Goal: Navigation & Orientation: Understand site structure

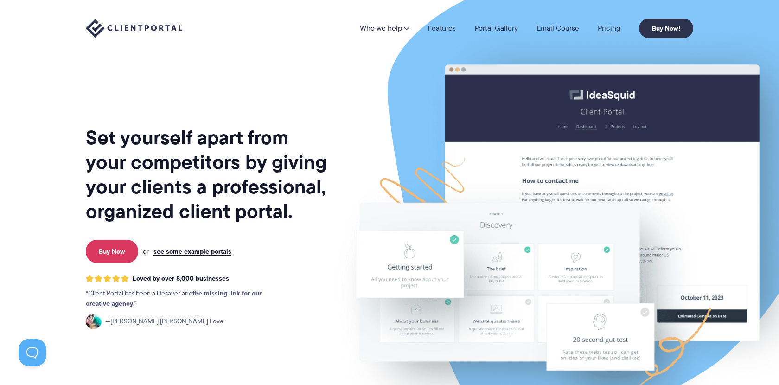
click at [603, 29] on link "Pricing" at bounding box center [609, 28] width 23 height 7
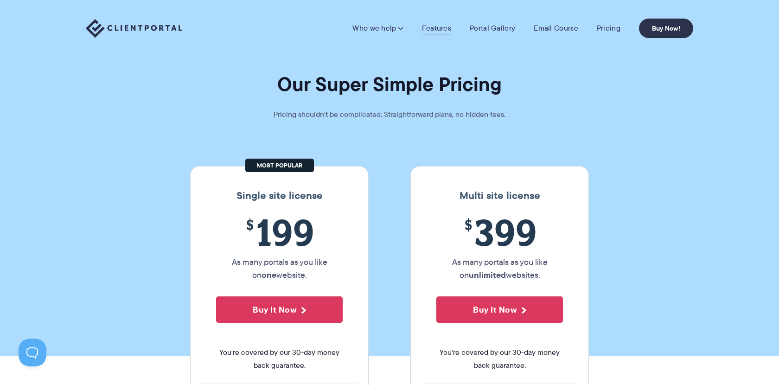
click at [430, 28] on link "Features" at bounding box center [436, 28] width 29 height 9
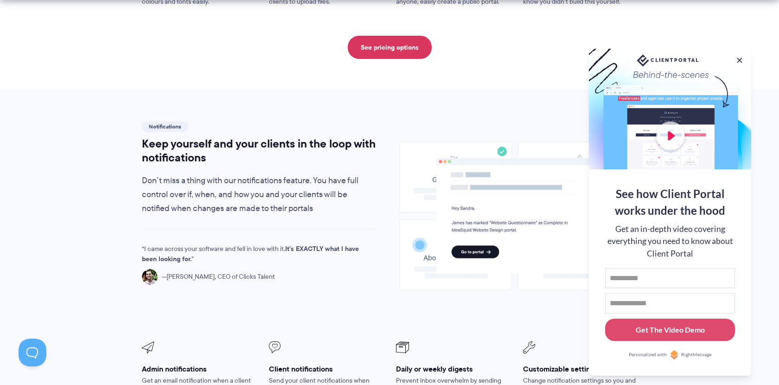
scroll to position [589, 0]
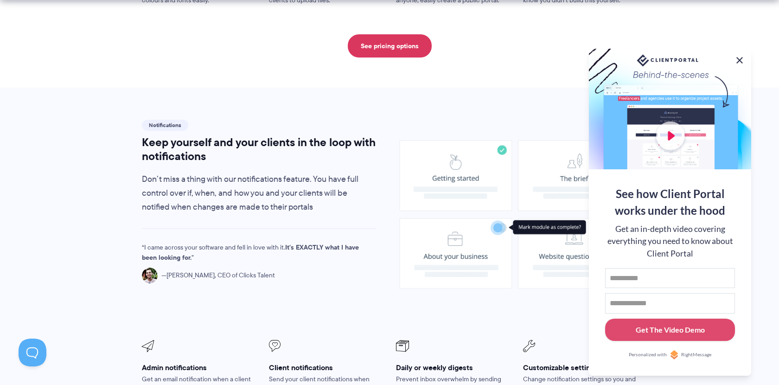
click at [740, 57] on button at bounding box center [739, 60] width 11 height 11
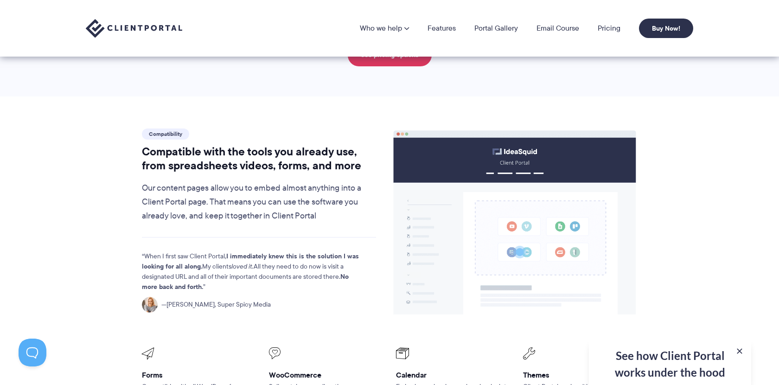
scroll to position [0, 0]
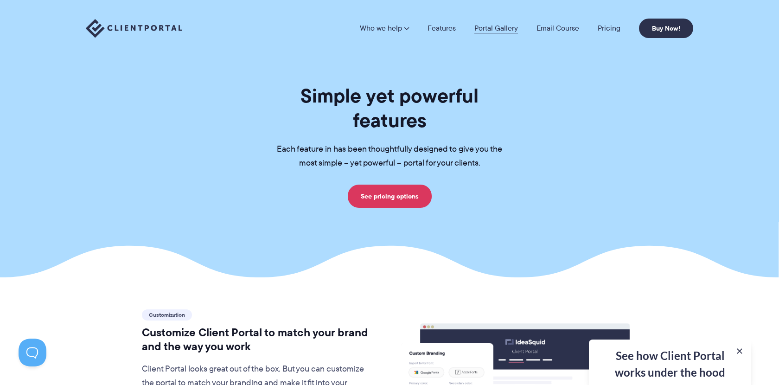
click at [491, 30] on link "Portal Gallery" at bounding box center [496, 28] width 44 height 7
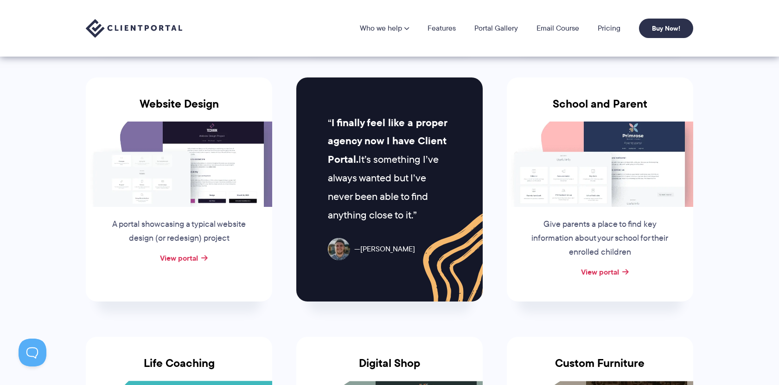
scroll to position [332, 0]
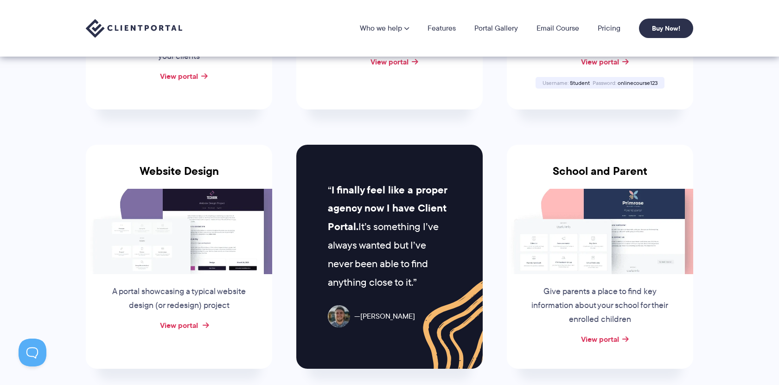
click at [194, 326] on link "View portal" at bounding box center [179, 324] width 38 height 11
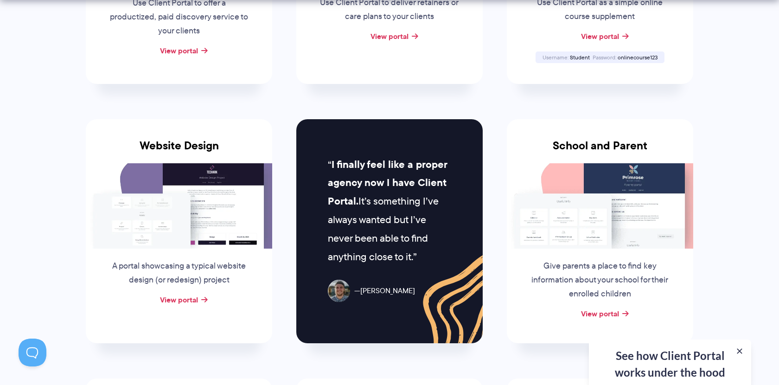
scroll to position [362, 0]
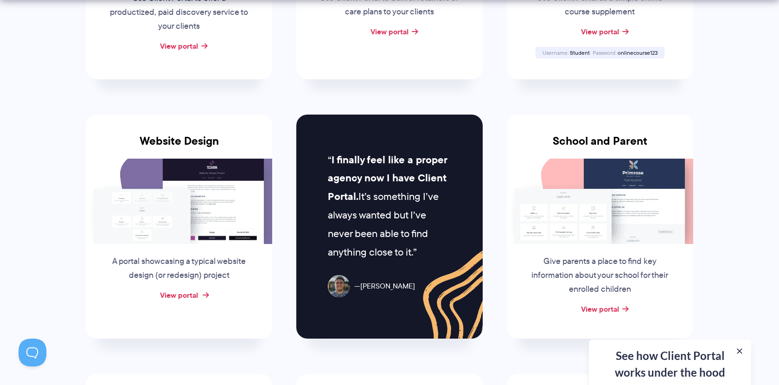
click at [186, 292] on link "View portal" at bounding box center [179, 294] width 38 height 11
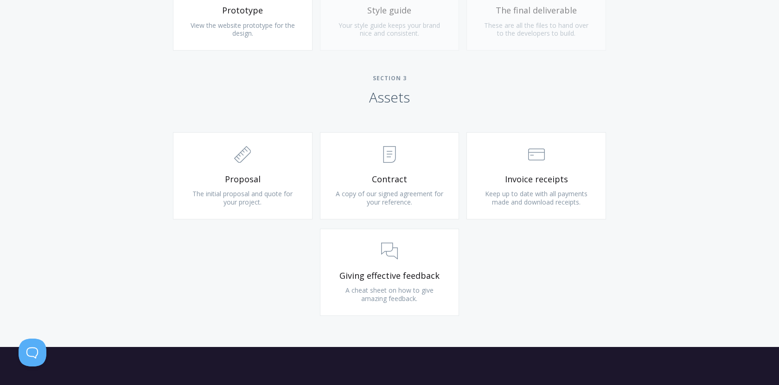
scroll to position [922, 0]
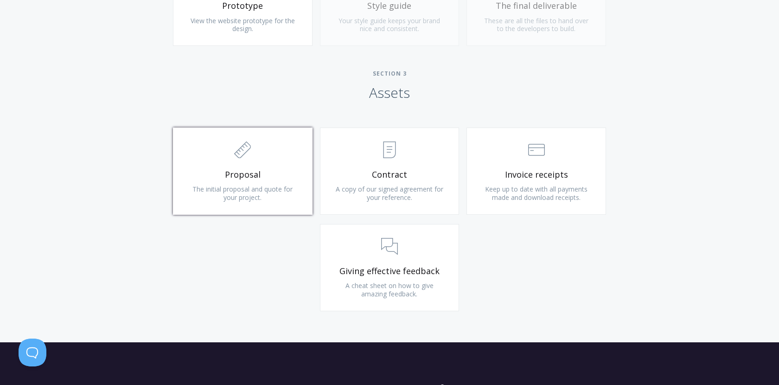
click at [238, 184] on span "The initial proposal and quote for your project." at bounding box center [242, 192] width 100 height 17
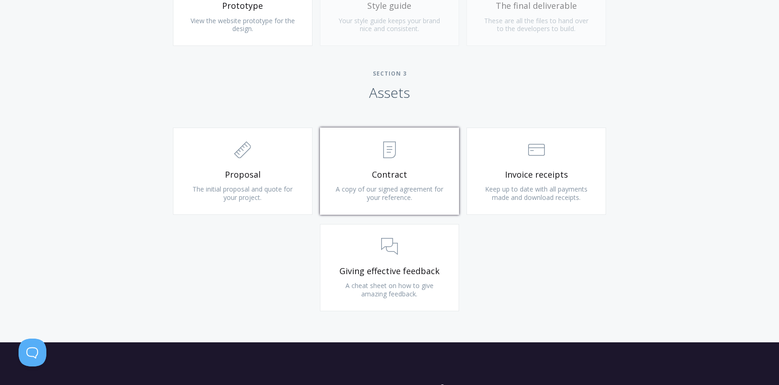
click at [377, 175] on span "Contract" at bounding box center [389, 174] width 111 height 11
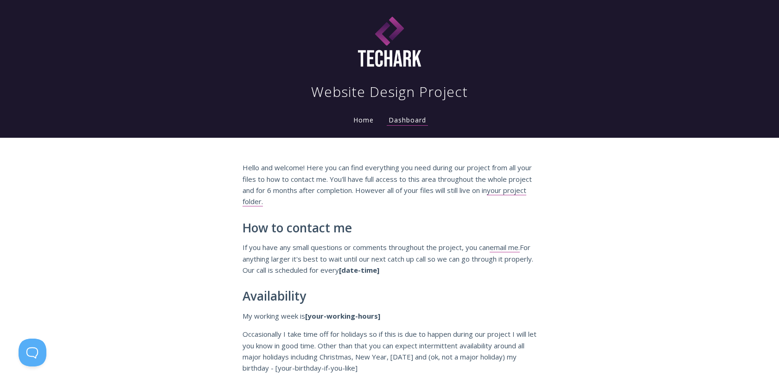
click at [362, 124] on li "Home" at bounding box center [363, 117] width 35 height 19
click at [362, 121] on link "Home" at bounding box center [363, 119] width 24 height 9
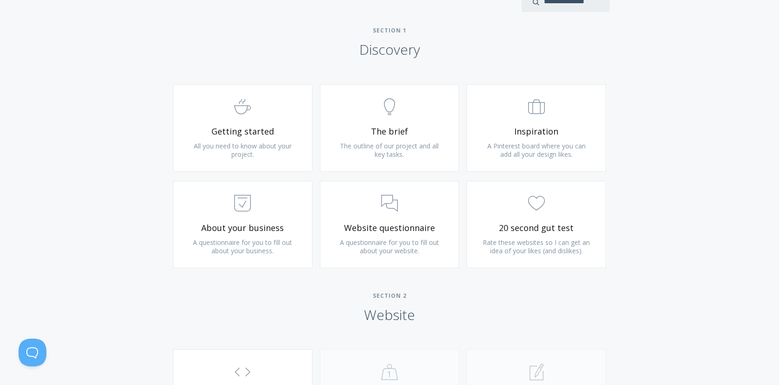
scroll to position [534, 0]
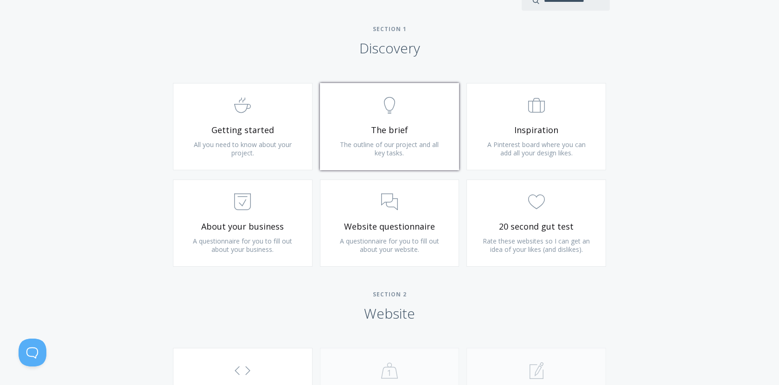
click at [374, 126] on span "The brief" at bounding box center [389, 130] width 111 height 11
